Goal: Information Seeking & Learning: Check status

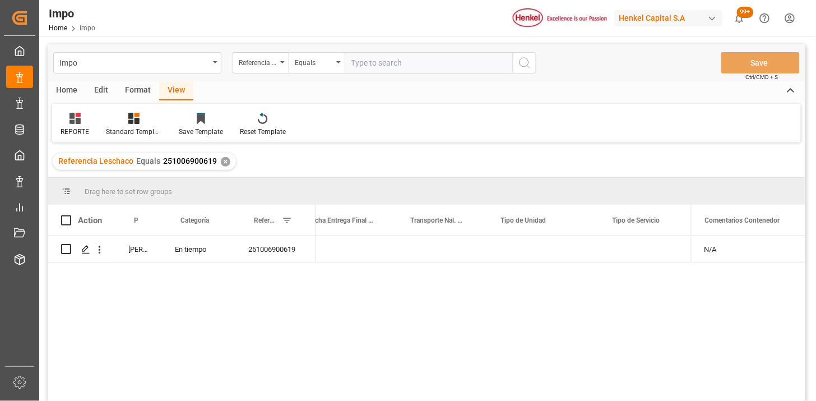
scroll to position [0, 2140]
click at [69, 94] on div "Home" at bounding box center [67, 90] width 38 height 19
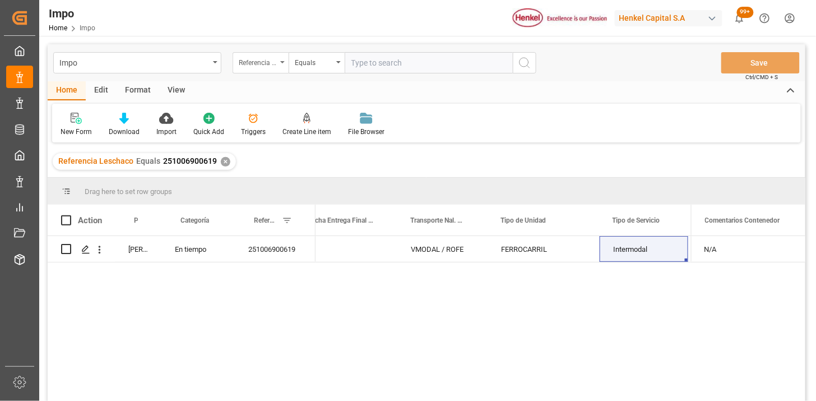
click at [256, 65] on div "Referencia Leschaco" at bounding box center [258, 61] width 38 height 13
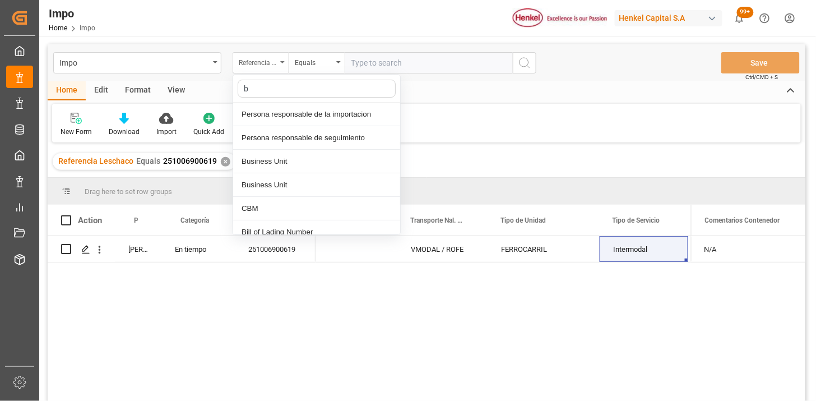
type input "bi"
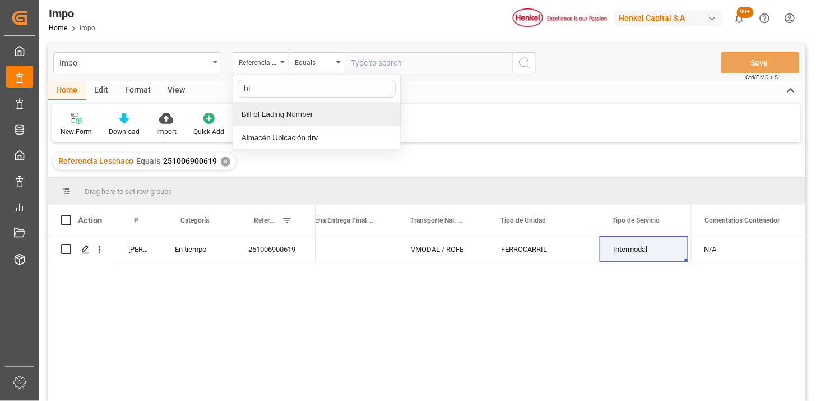
drag, startPoint x: 310, startPoint y: 114, endPoint x: 335, endPoint y: 90, distance: 34.1
click at [314, 110] on div "Bill of Lading Number" at bounding box center [316, 115] width 167 height 24
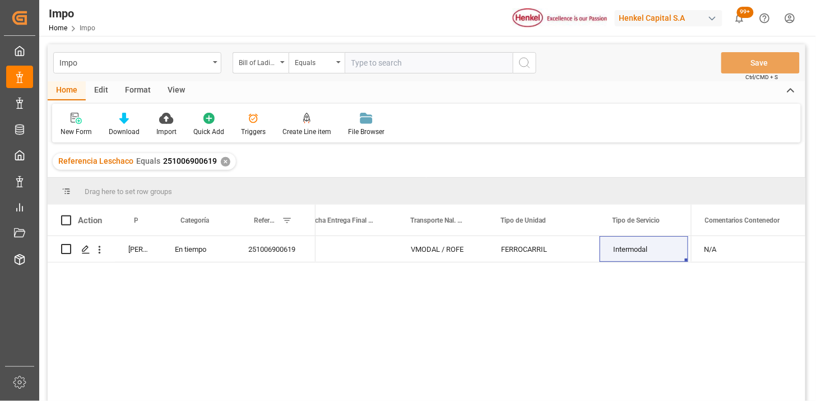
click at [351, 65] on input "text" at bounding box center [429, 62] width 168 height 21
paste input "VISA20926"
type input "VISA20926"
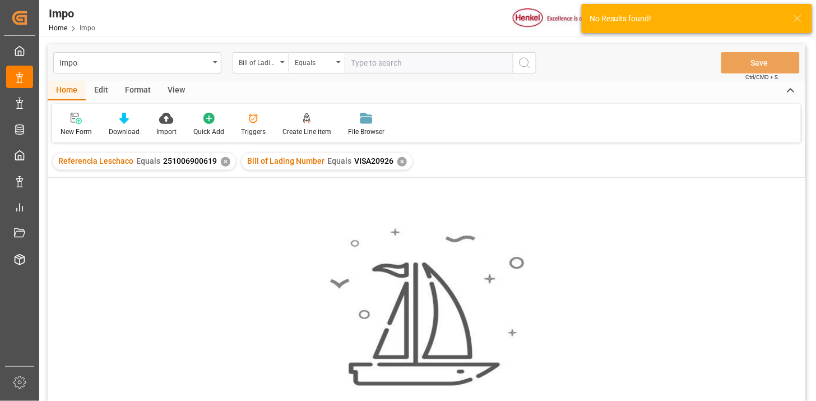
click at [224, 160] on div "✕" at bounding box center [226, 162] width 10 height 10
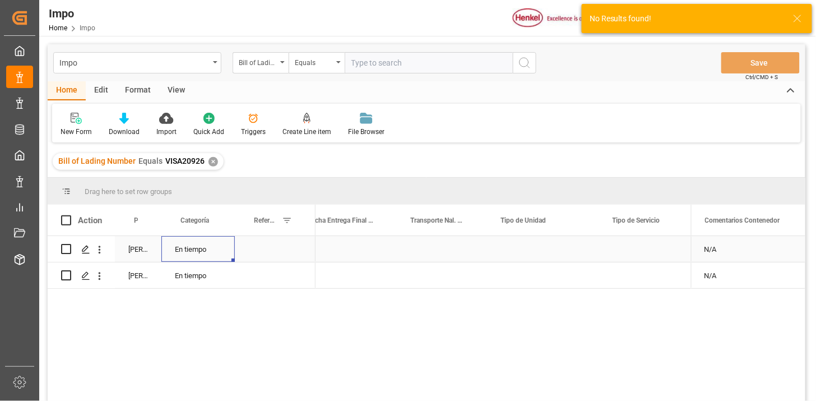
click at [204, 252] on div "En tiempo" at bounding box center [197, 249] width 73 height 26
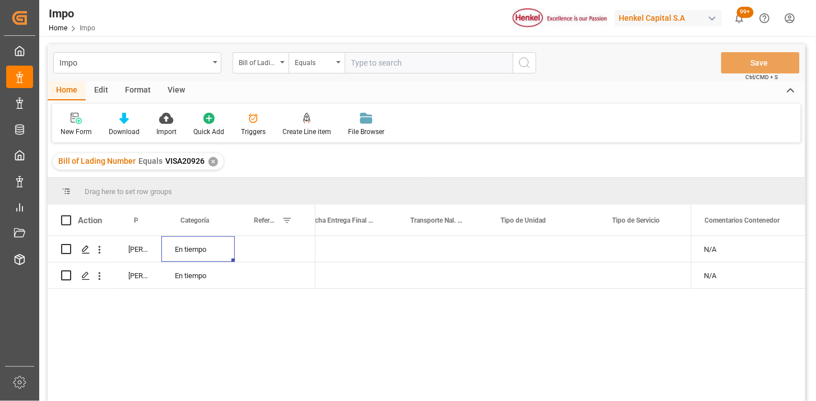
click at [177, 100] on div "View" at bounding box center [176, 90] width 34 height 19
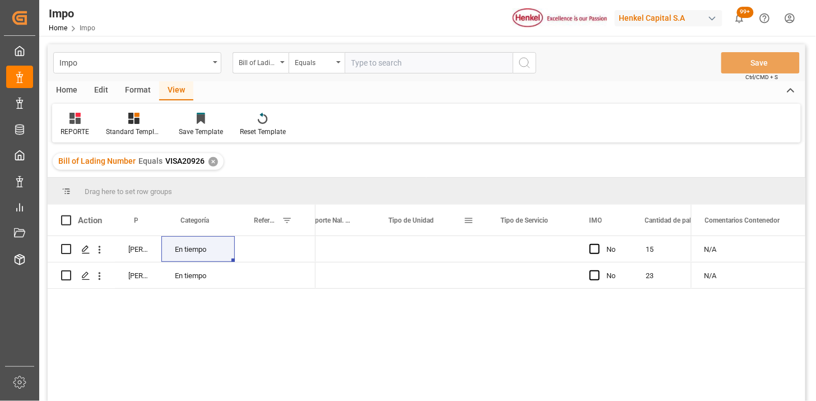
click at [469, 223] on span at bounding box center [468, 220] width 10 height 10
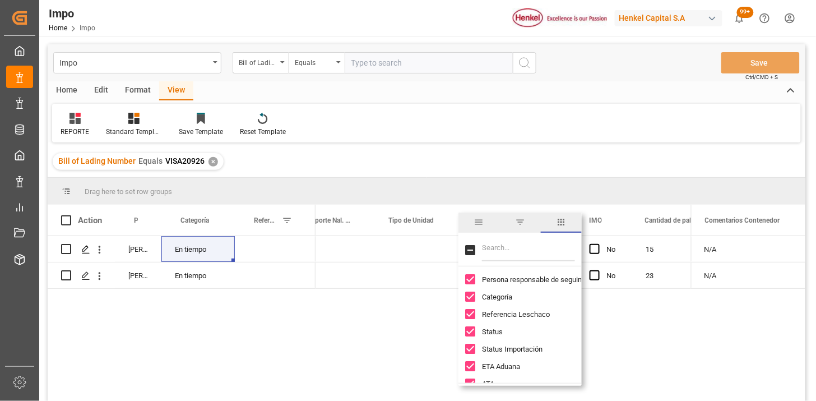
drag, startPoint x: 514, startPoint y: 253, endPoint x: 523, endPoint y: 248, distance: 9.8
click at [513, 250] on input "Filter Columns Input" at bounding box center [528, 250] width 93 height 22
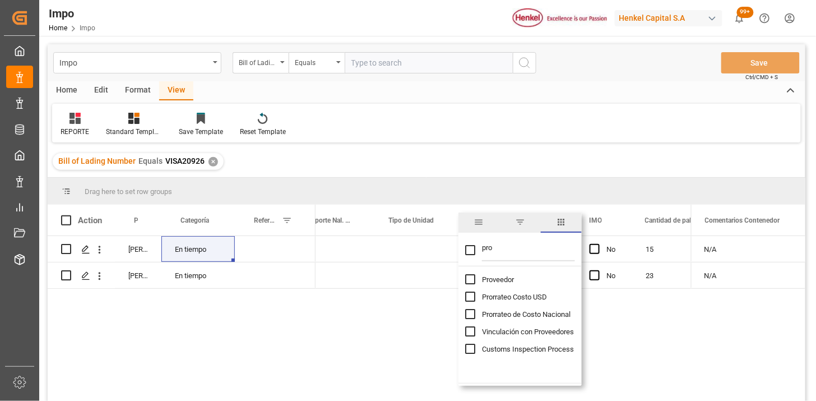
type input "pro"
drag, startPoint x: 499, startPoint y: 279, endPoint x: 494, endPoint y: 277, distance: 5.7
click at [499, 279] on span "Proveedor" at bounding box center [498, 279] width 32 height 8
checkbox input "false"
checkbox input "true"
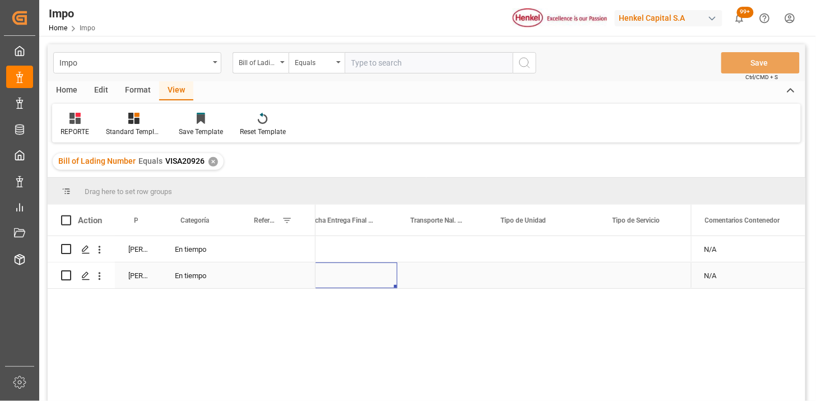
click at [392, 270] on div "Press SPACE to select this row." at bounding box center [346, 275] width 103 height 26
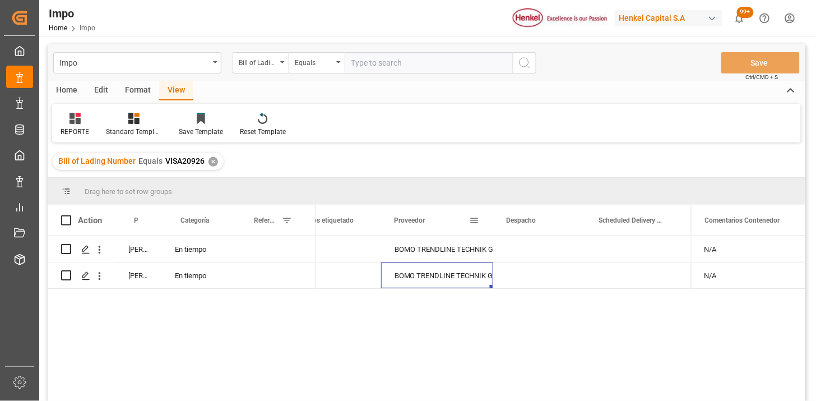
click at [478, 220] on span at bounding box center [474, 220] width 10 height 10
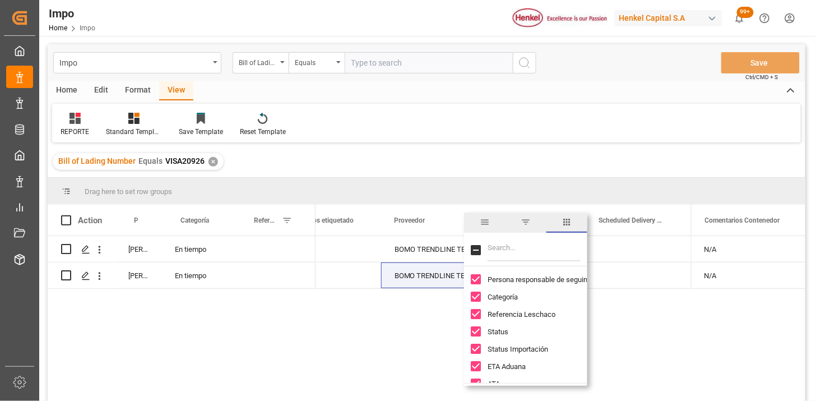
click at [524, 225] on span "filter" at bounding box center [526, 222] width 10 height 10
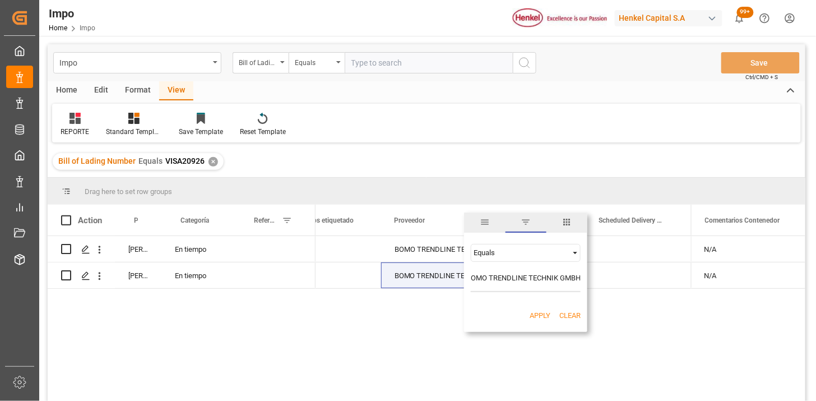
type input "BOMO TRENDLINE TECHNIK GMBH"
click at [544, 316] on button "Apply" at bounding box center [540, 315] width 21 height 11
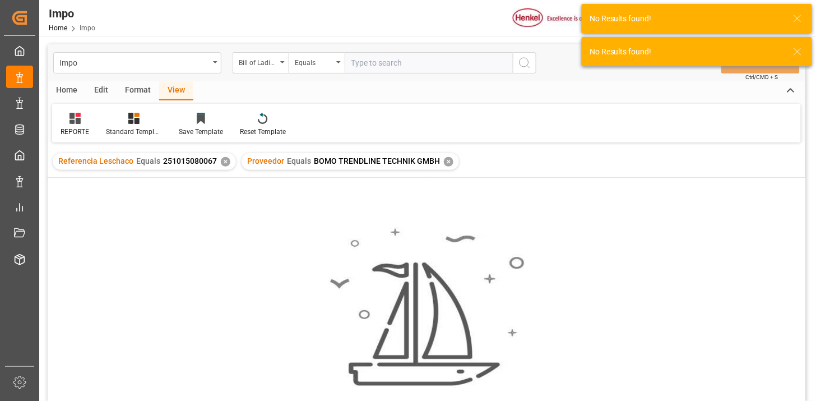
click at [221, 160] on div "✕" at bounding box center [226, 162] width 10 height 10
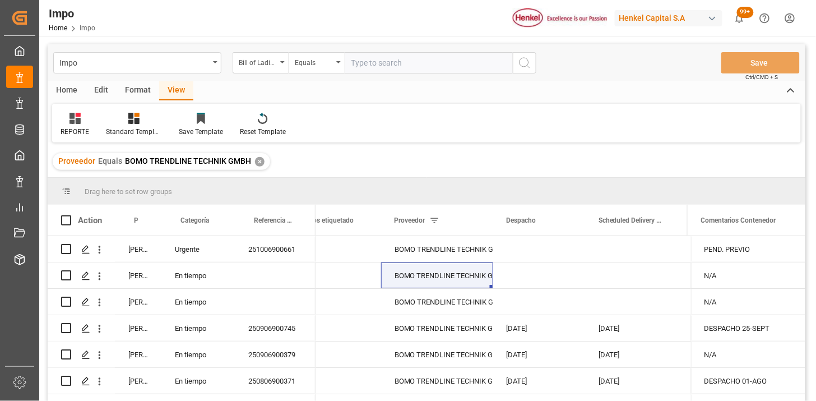
scroll to position [62, 0]
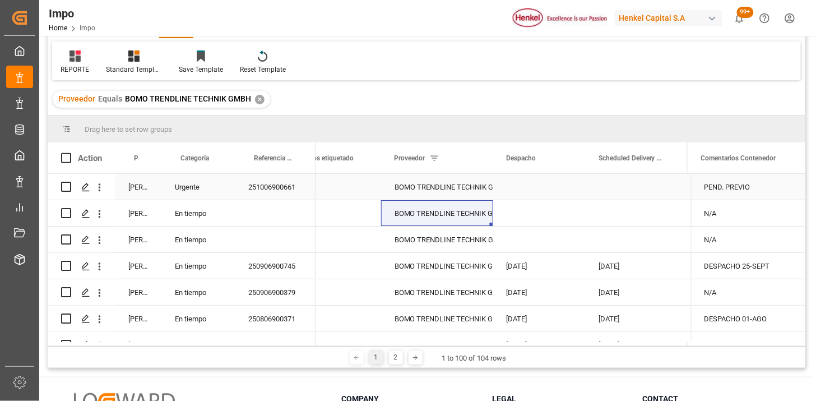
click at [419, 191] on div "BOMO TRENDLINE TECHNIK GMBH" at bounding box center [437, 187] width 85 height 26
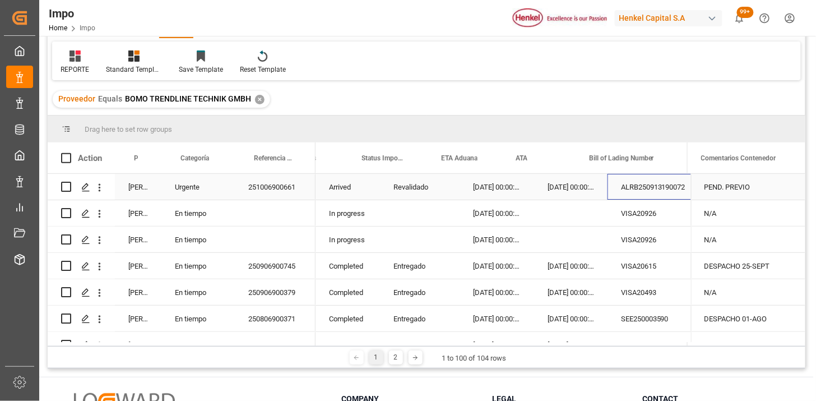
scroll to position [0, 31]
